Goal: Transaction & Acquisition: Book appointment/travel/reservation

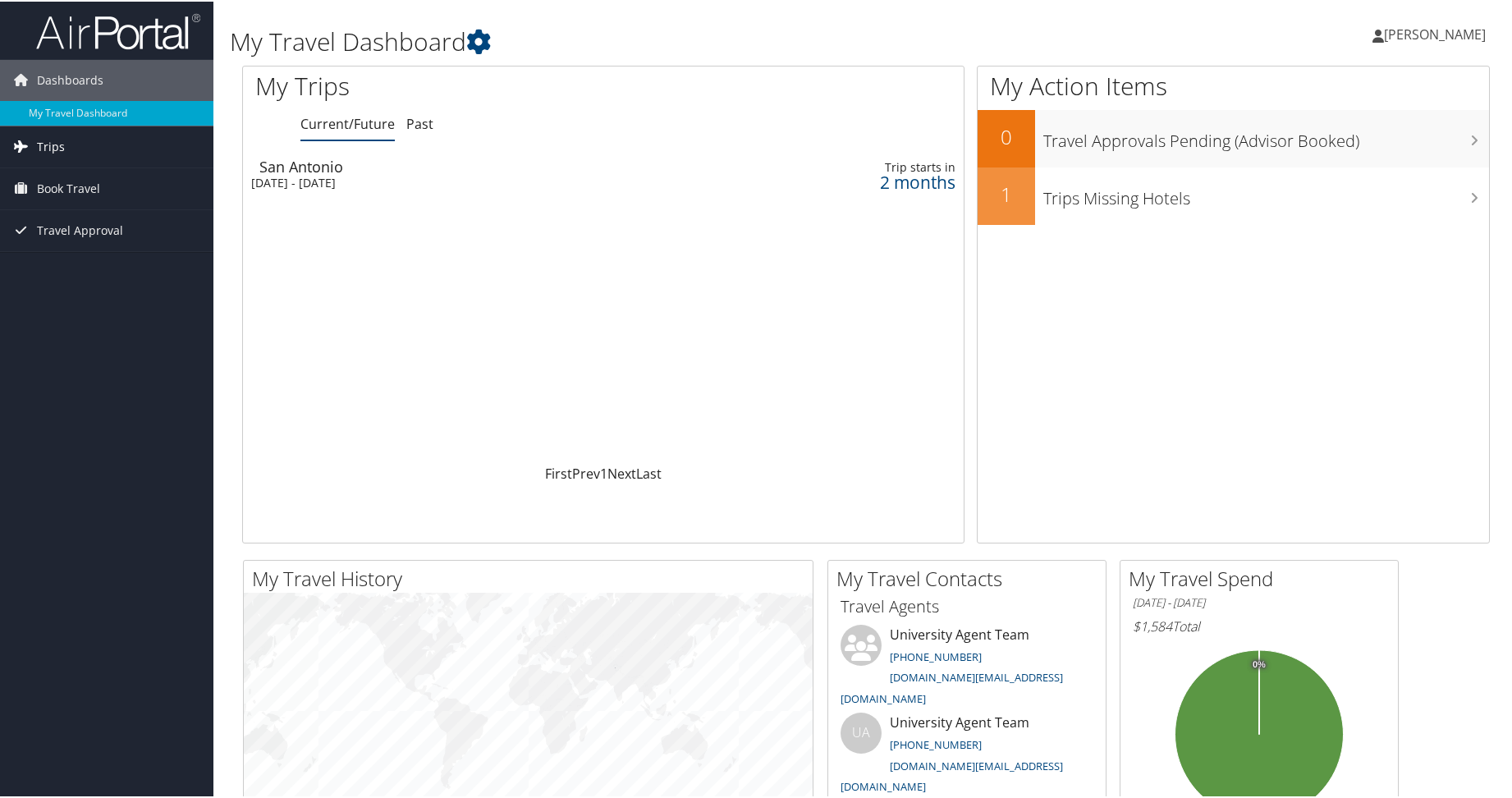
click at [43, 140] on span "Trips" at bounding box center [51, 146] width 28 height 41
click at [84, 256] on span "Book Travel" at bounding box center [68, 261] width 63 height 41
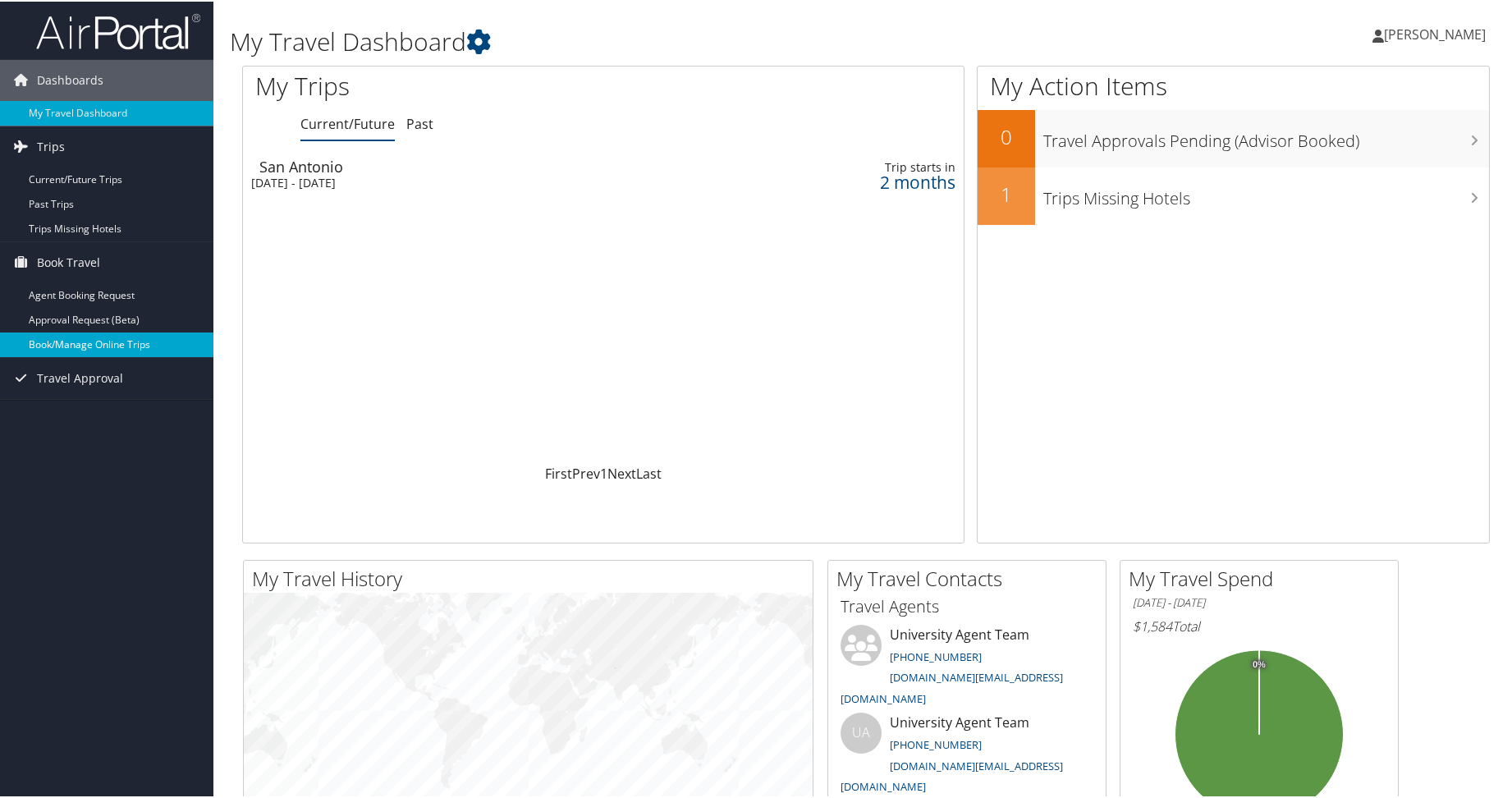
click at [93, 346] on link "Book/Manage Online Trips" at bounding box center [106, 343] width 213 height 24
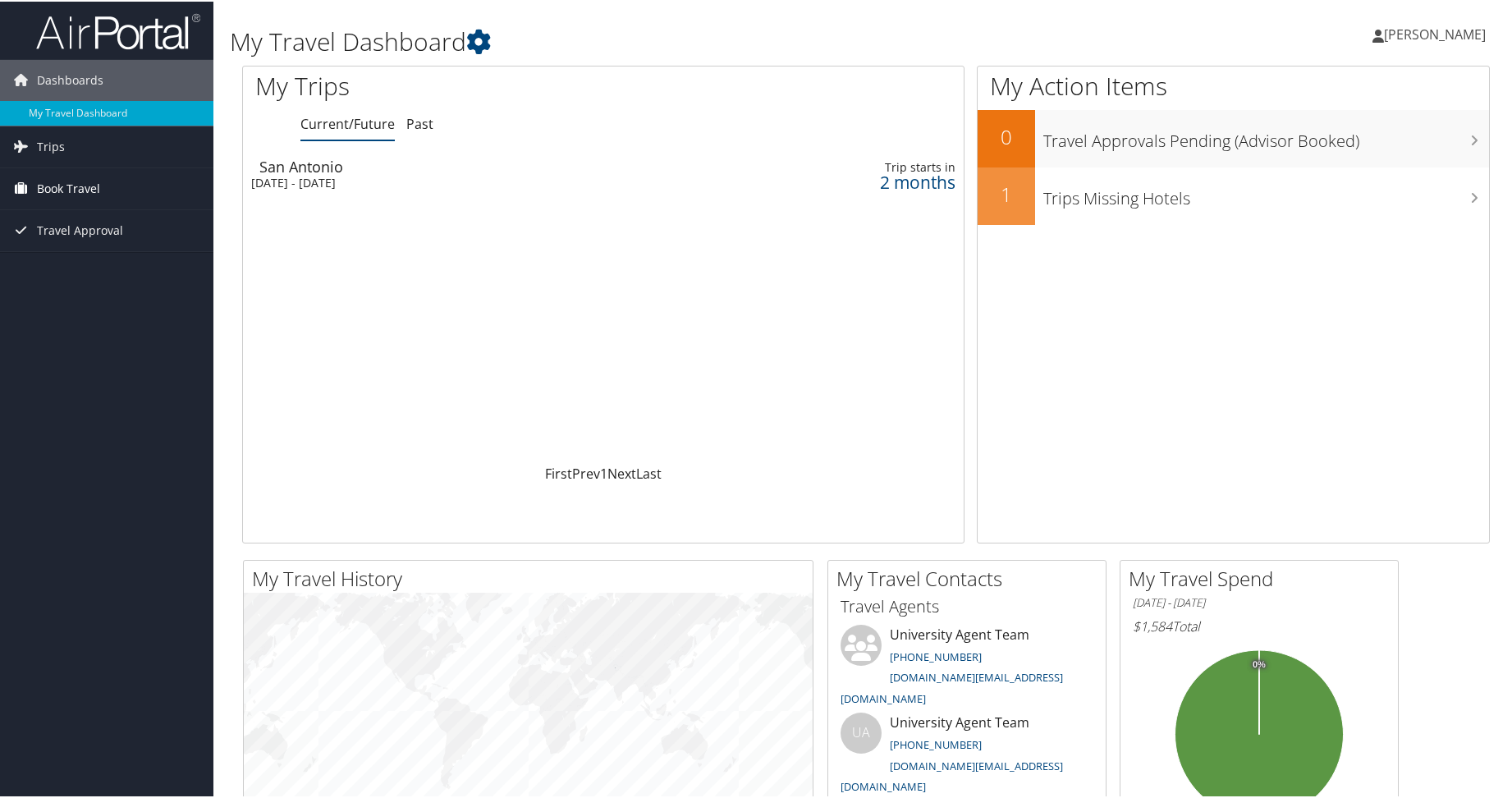
click at [83, 187] on span "Book Travel" at bounding box center [68, 187] width 63 height 41
click at [101, 273] on link "Book/Manage Online Trips" at bounding box center [106, 269] width 213 height 24
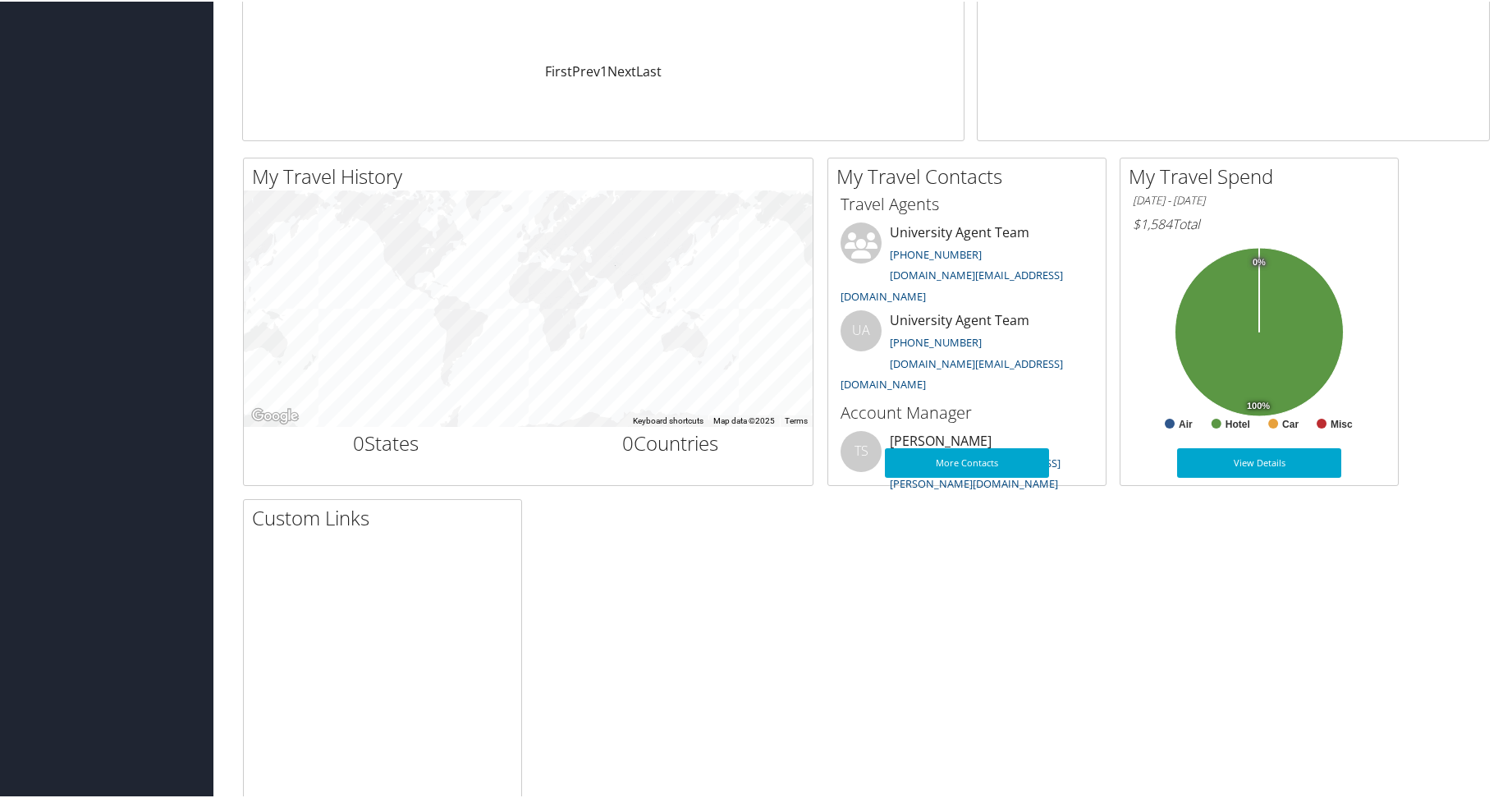
scroll to position [377, 0]
